Goal: Transaction & Acquisition: Book appointment/travel/reservation

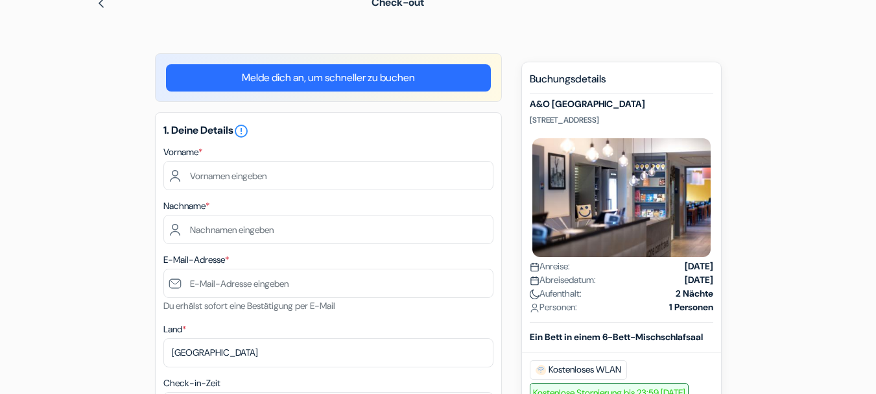
scroll to position [42, 0]
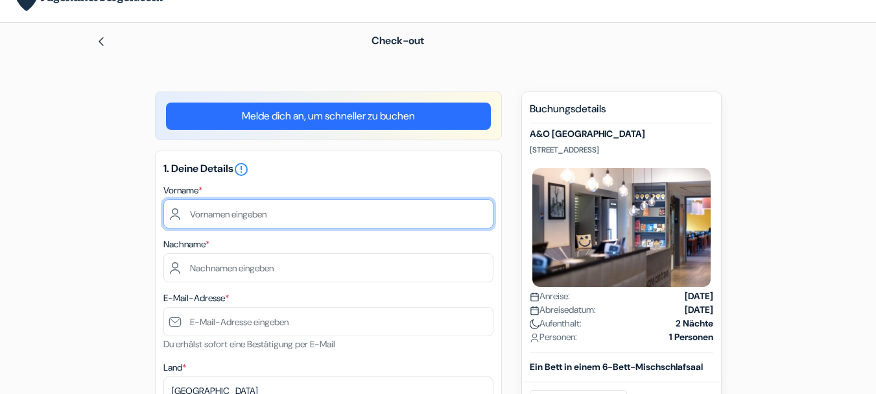
click at [214, 214] on input "text" at bounding box center [328, 213] width 330 height 29
type input "[PERSON_NAME]"
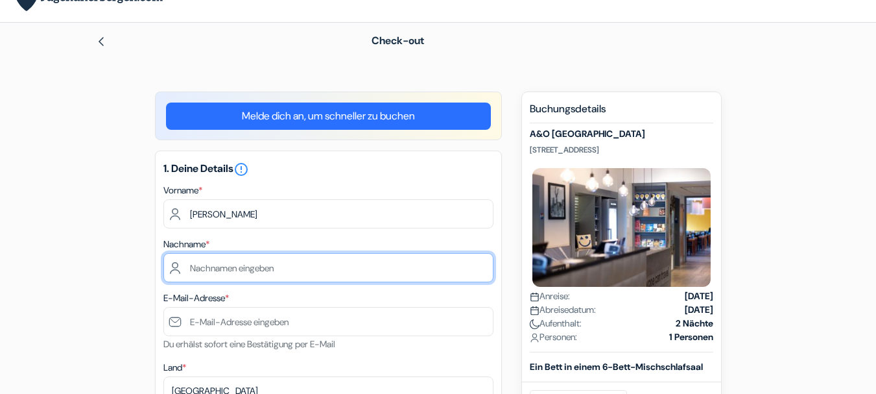
type input "Imhausen"
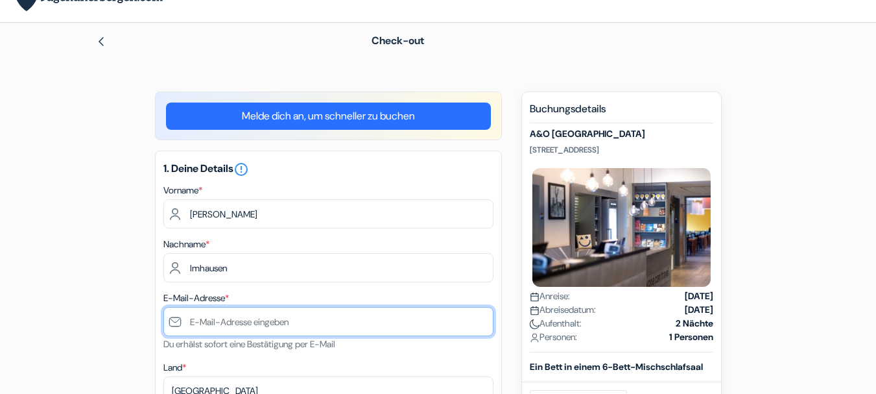
type input "[PERSON_NAME][EMAIL_ADDRESS][DOMAIN_NAME]"
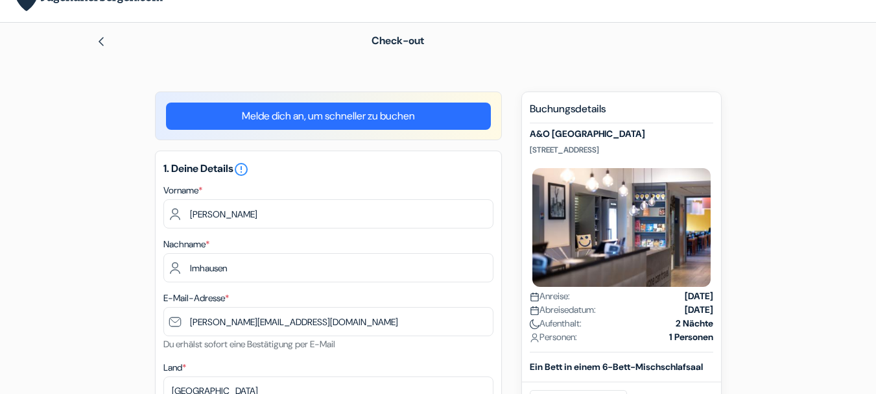
type input "01777746146"
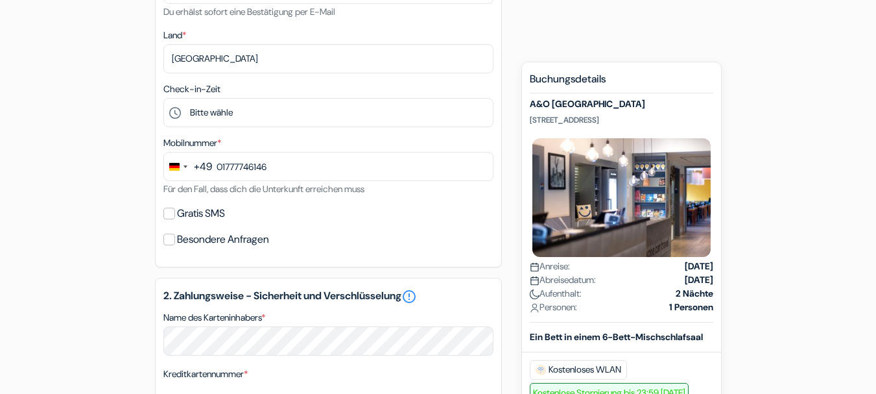
scroll to position [379, 0]
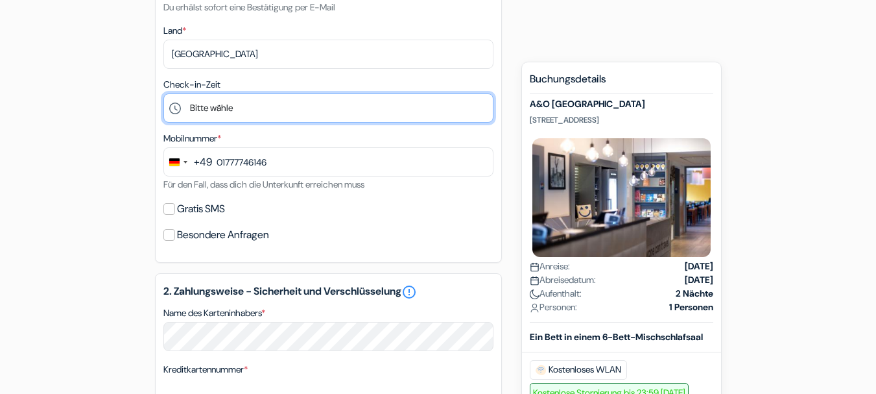
click at [215, 108] on select "Bitte wähle 1:00 2:00 3:00 4:00 5:00 6:00 7:00 8:00 9:00 10:00 11:00 12:00 13:0…" at bounding box center [328, 107] width 330 height 29
select select "13"
click at [163, 93] on select "Bitte wähle 1:00 2:00 3:00 4:00 5:00 6:00 7:00 8:00 9:00 10:00 11:00 12:00 13:0…" at bounding box center [328, 107] width 330 height 29
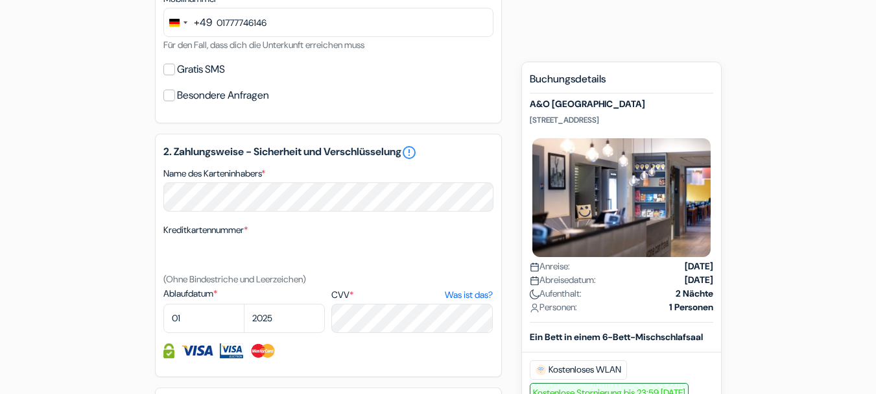
scroll to position [529, 0]
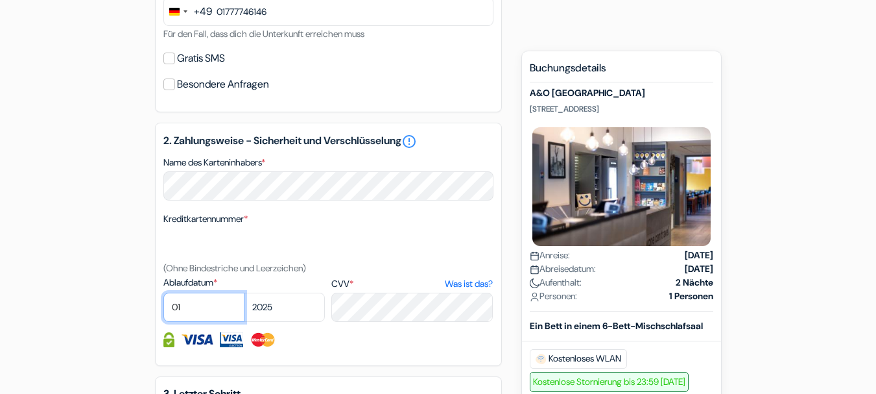
click at [187, 307] on select "01 02 03 04 05 06 07 08 09 10 11 12" at bounding box center [203, 306] width 81 height 29
select select "09"
click at [163, 292] on select "01 02 03 04 05 06 07 08 09 10 11 12" at bounding box center [203, 306] width 81 height 29
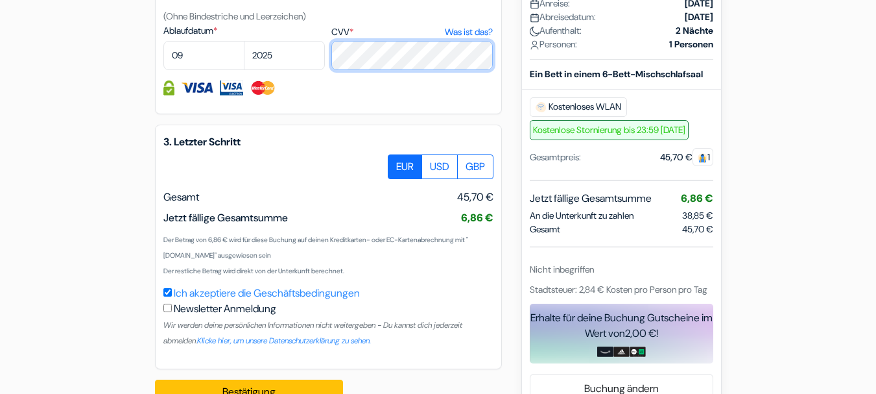
scroll to position [814, 0]
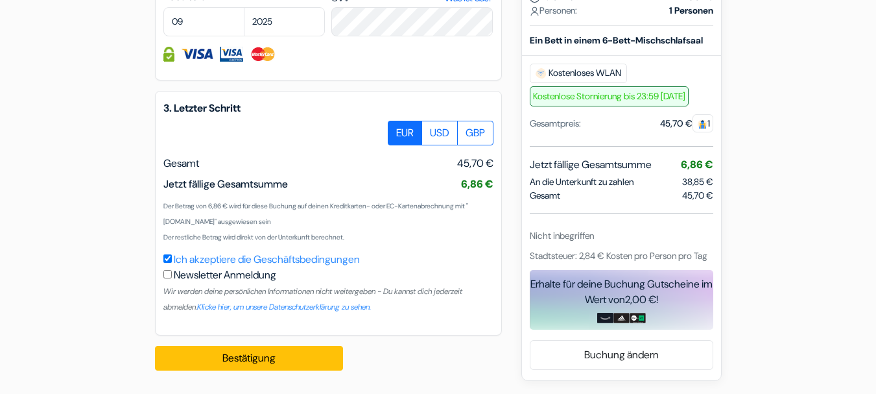
click at [167, 274] on input "checkbox" at bounding box center [167, 274] width 8 height 8
checkbox input "true"
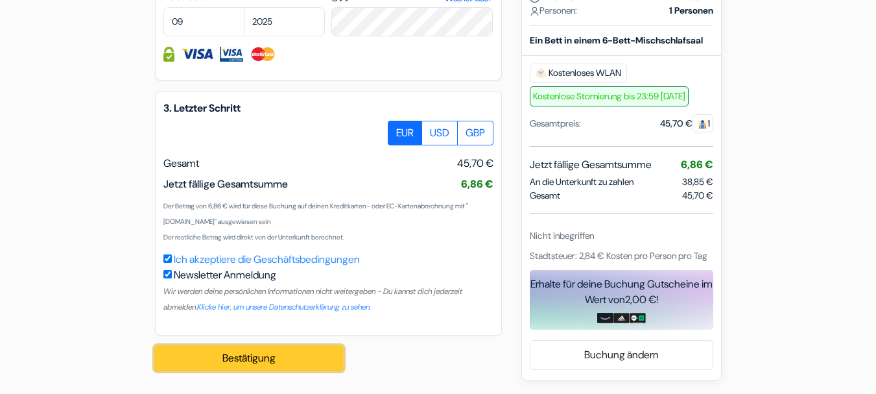
click at [235, 357] on button "Bestätigung Loading..." at bounding box center [249, 358] width 188 height 25
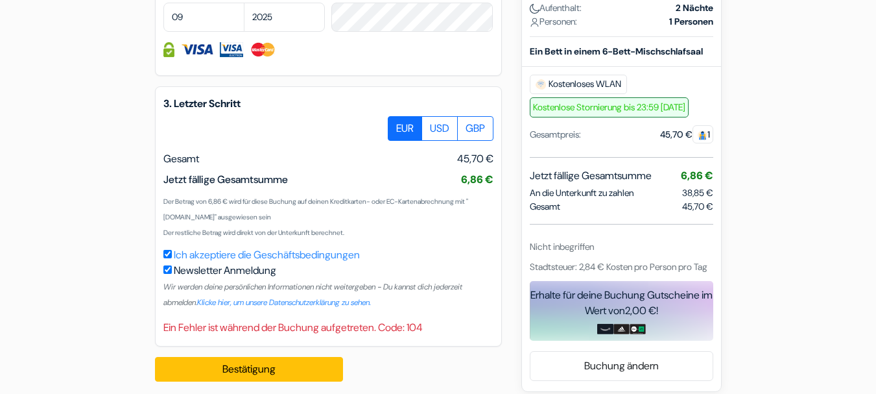
scroll to position [830, 0]
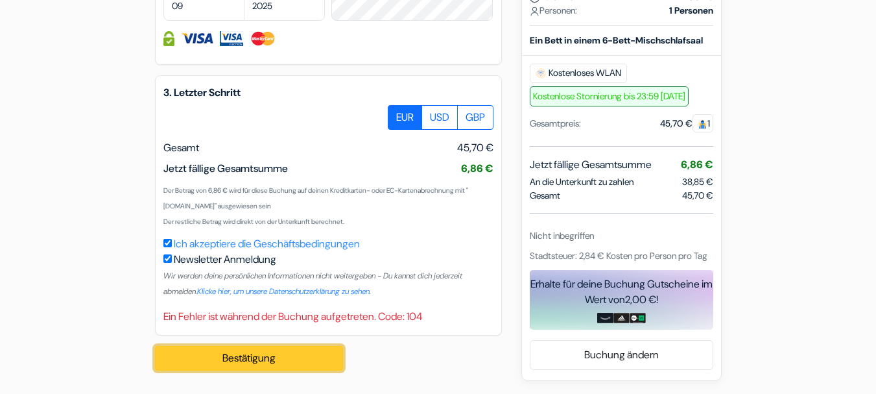
click at [253, 359] on button "Bestätigung Loading..." at bounding box center [249, 358] width 188 height 25
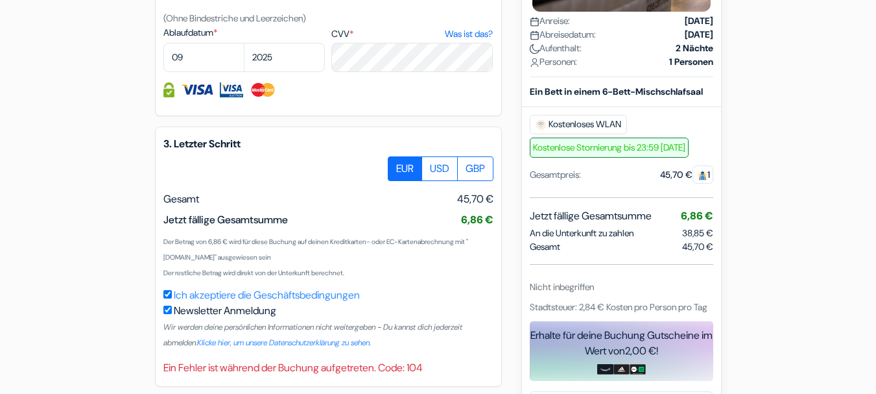
scroll to position [791, 0]
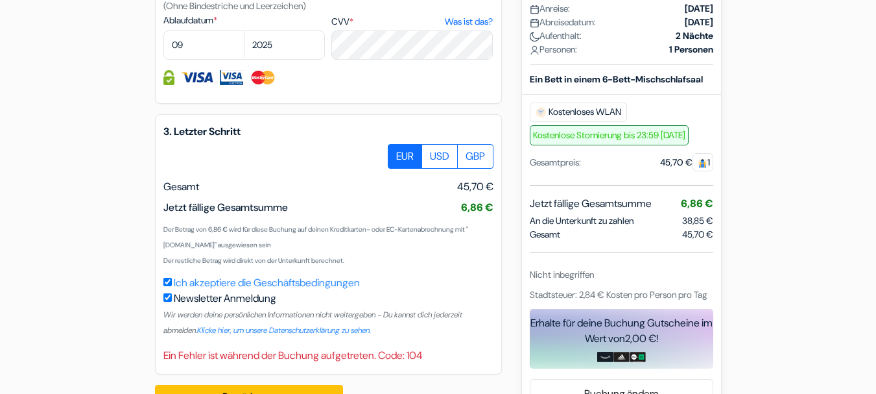
click at [414, 361] on div "Ein Fehler ist während der Buchung aufgetreten. Code: 104" at bounding box center [328, 355] width 330 height 16
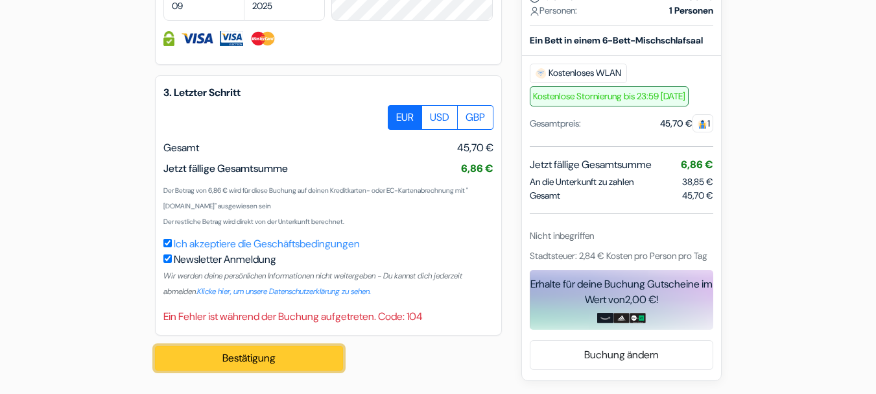
click at [312, 361] on button "Bestätigung Loading..." at bounding box center [249, 358] width 188 height 25
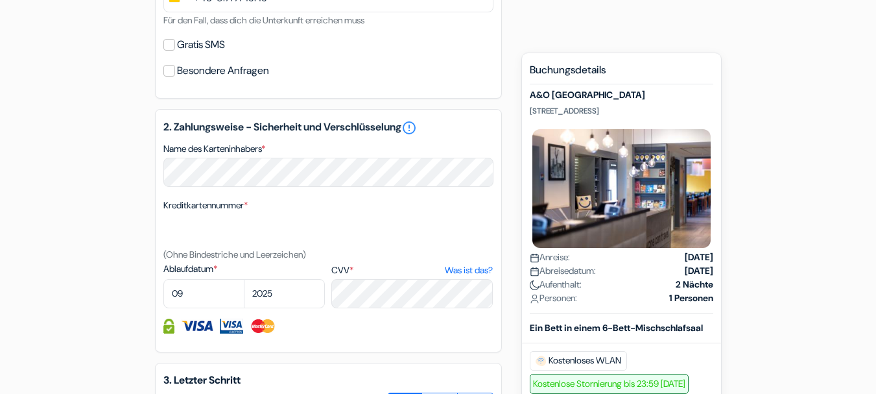
scroll to position [545, 0]
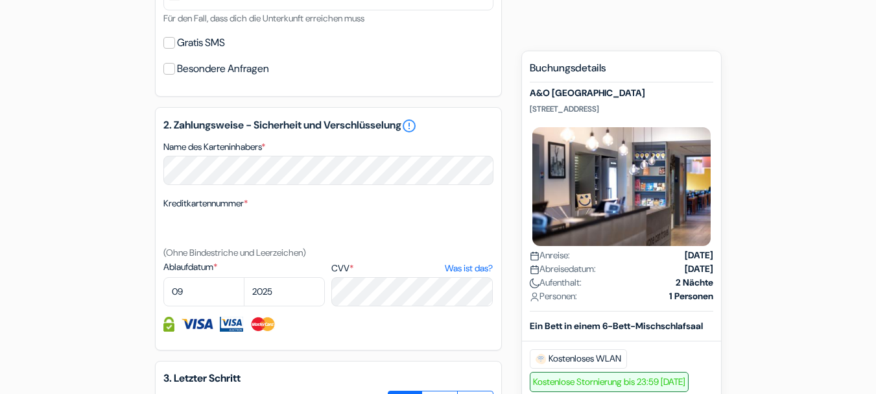
click at [179, 210] on div "Kreditkartennummer * (Ohne Bindestriche und Leerzeichen)" at bounding box center [328, 227] width 330 height 65
click at [275, 290] on select "2025 2026 2027 2028 2029 2030 2031 2032 2033 2034 2035 2036 2037 2038 2039 2040…" at bounding box center [284, 291] width 81 height 29
select select "2029"
click at [244, 277] on select "2025 2026 2027 2028 2029 2030 2031 2032 2033 2034 2035 2036 2037 2038 2039 2040…" at bounding box center [284, 291] width 81 height 29
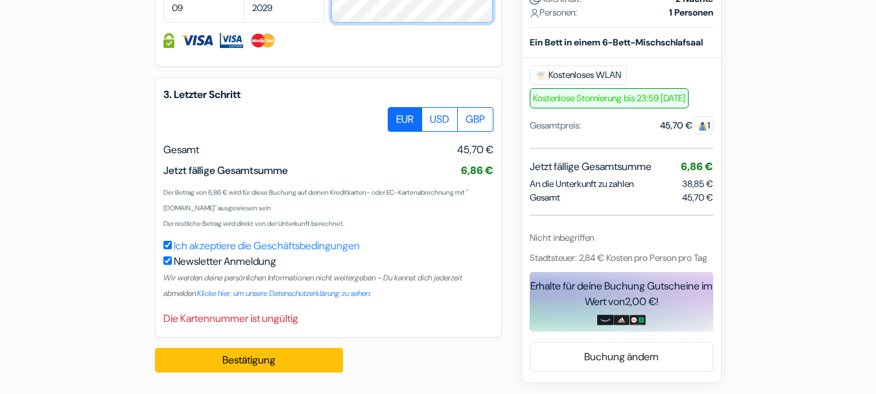
scroll to position [830, 0]
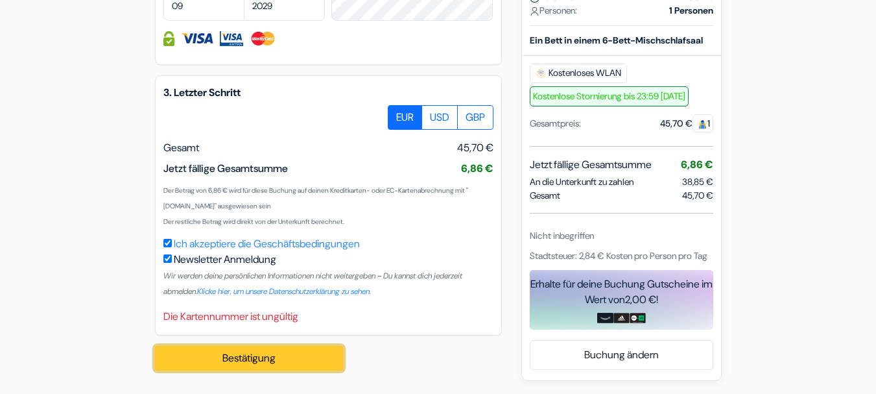
click at [241, 358] on button "Bestätigung Loading..." at bounding box center [249, 358] width 188 height 25
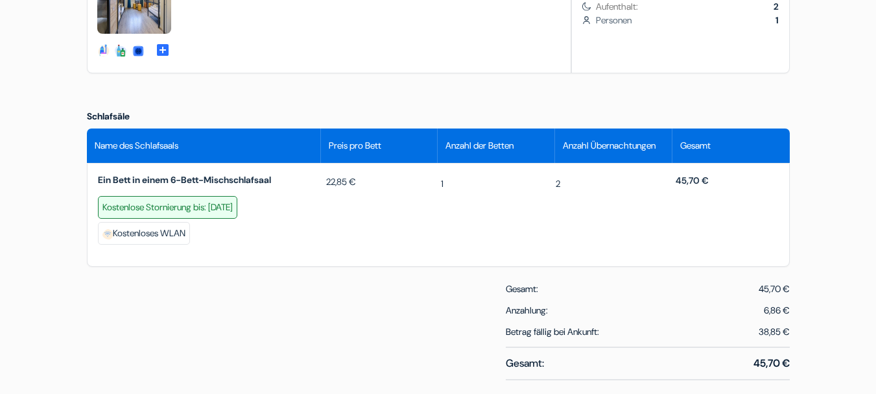
scroll to position [537, 0]
